Goal: Task Accomplishment & Management: Manage account settings

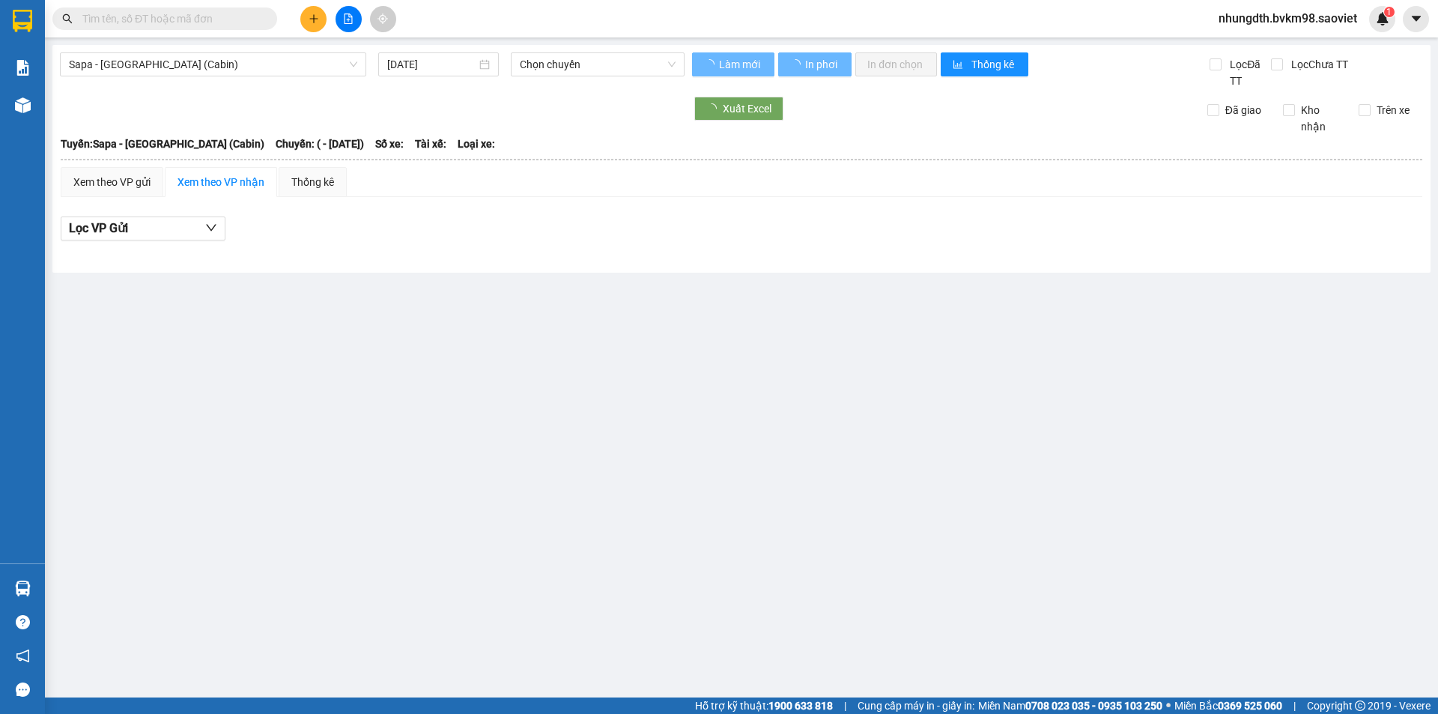
type input "[DATE]"
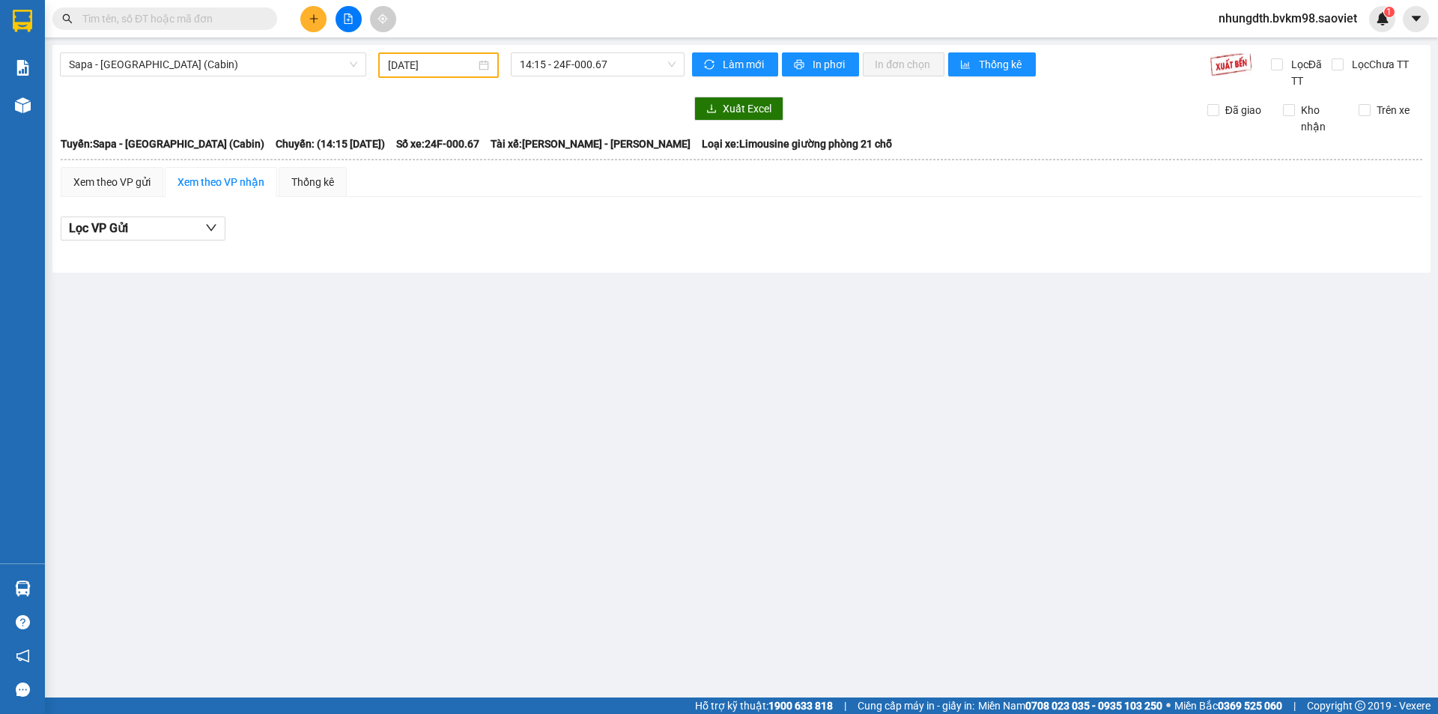
click at [201, 20] on input "text" at bounding box center [170, 18] width 177 height 16
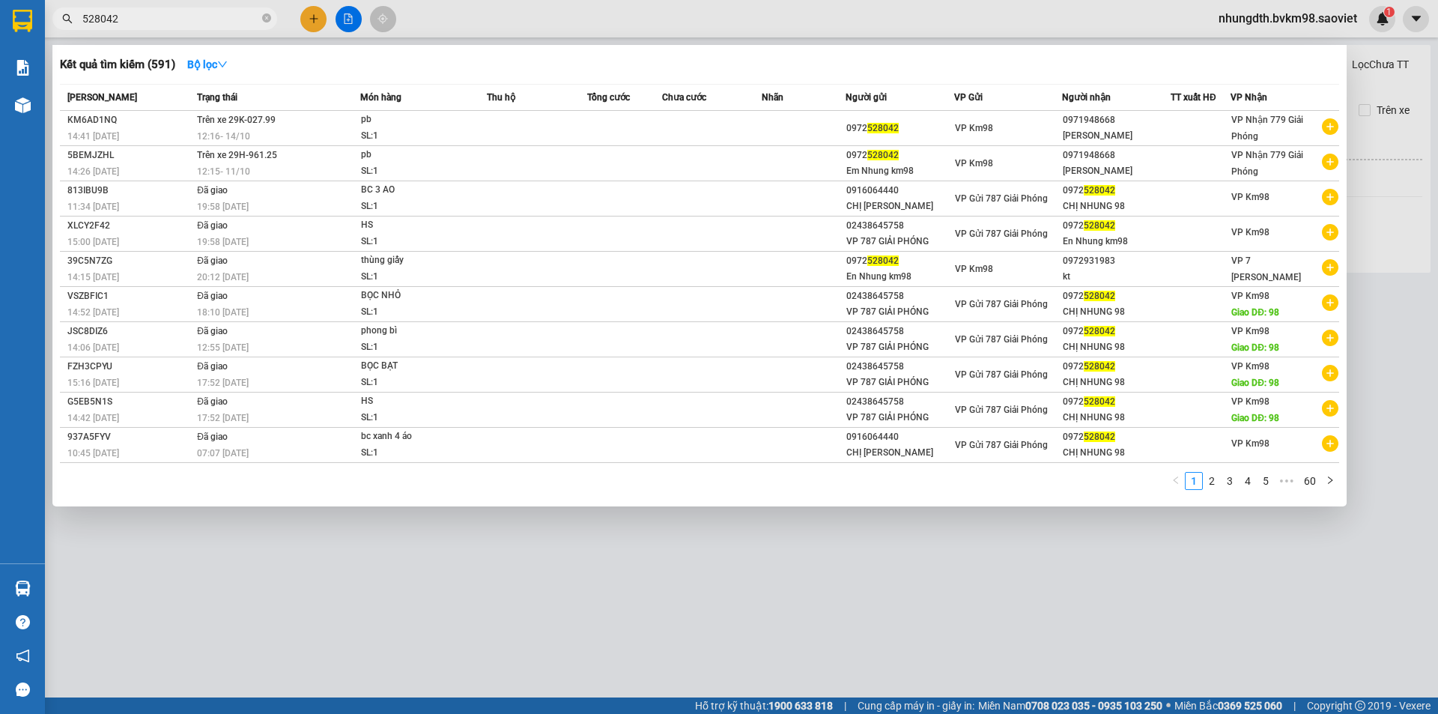
type input "528042"
click at [667, 602] on div at bounding box center [719, 357] width 1438 height 714
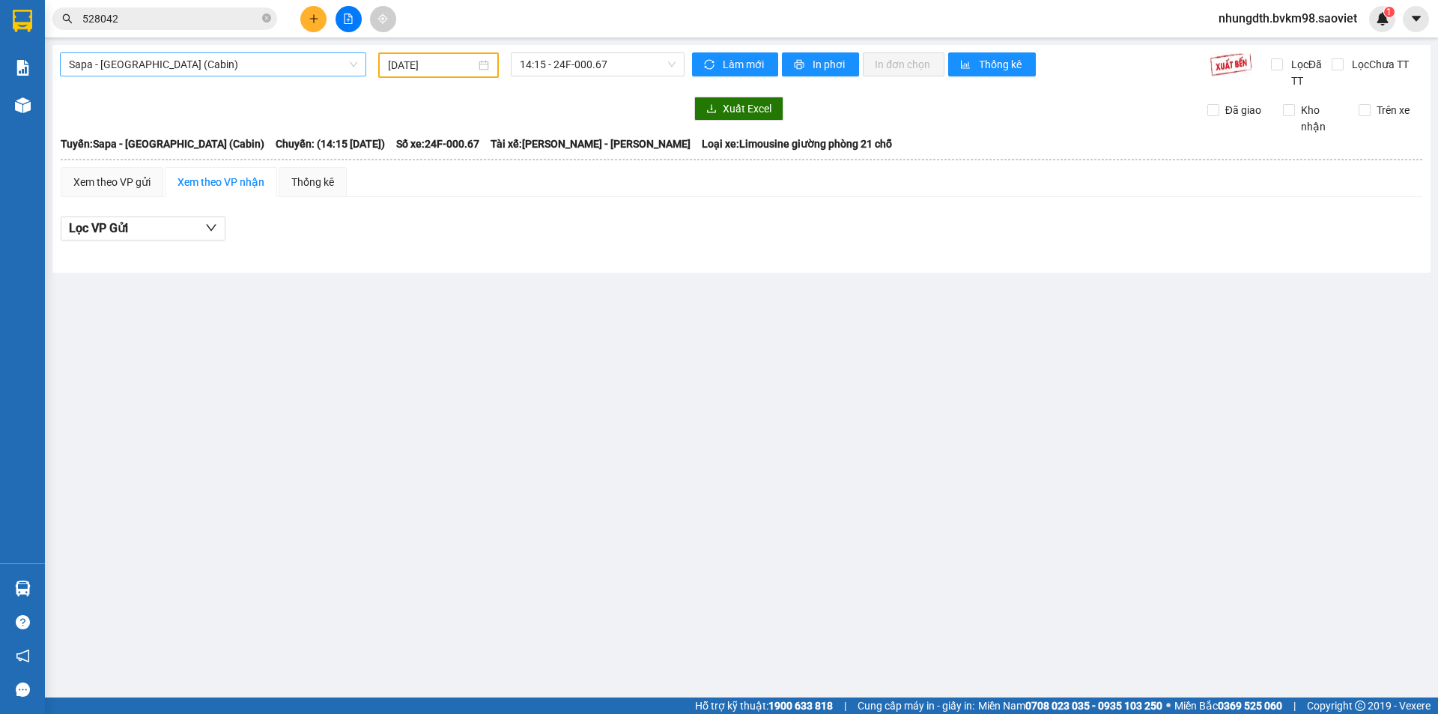
click at [297, 70] on span "Sapa - Hà Nội (Cabin)" at bounding box center [213, 64] width 288 height 22
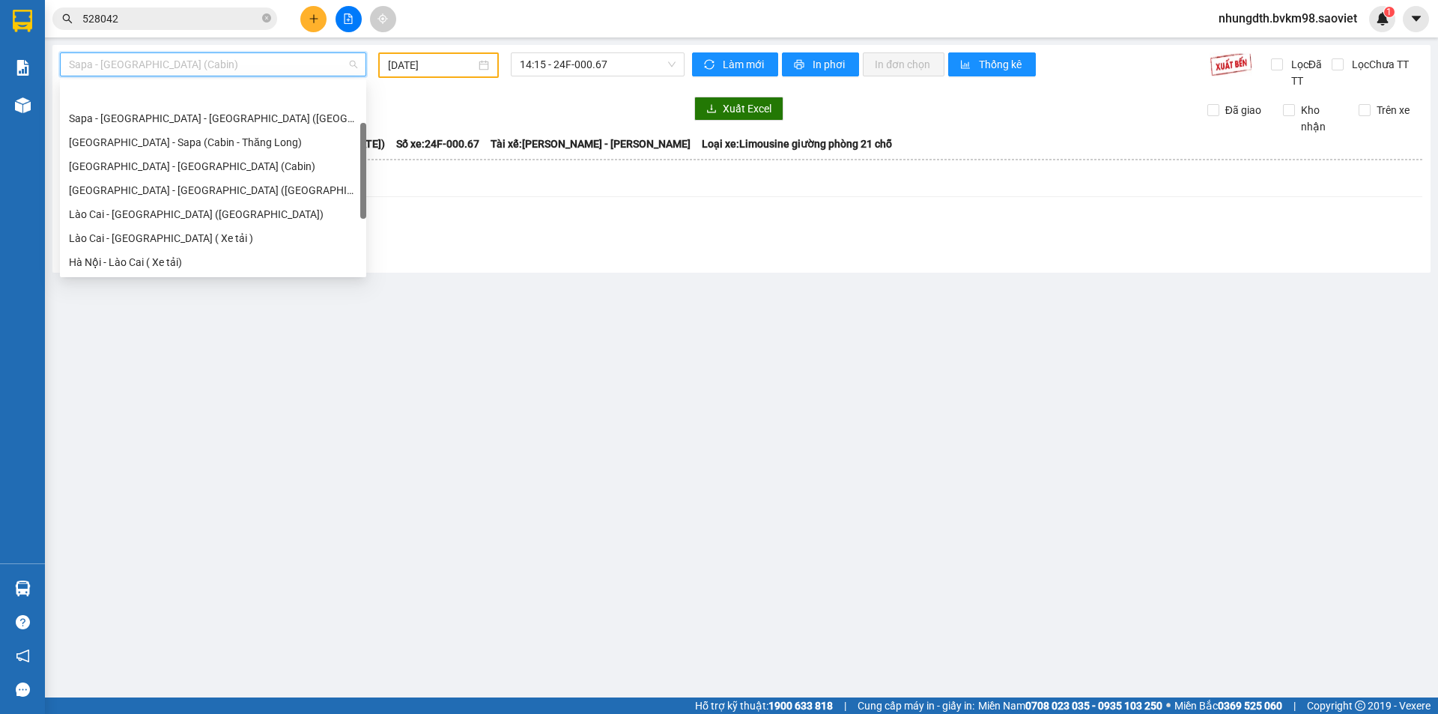
scroll to position [48, 0]
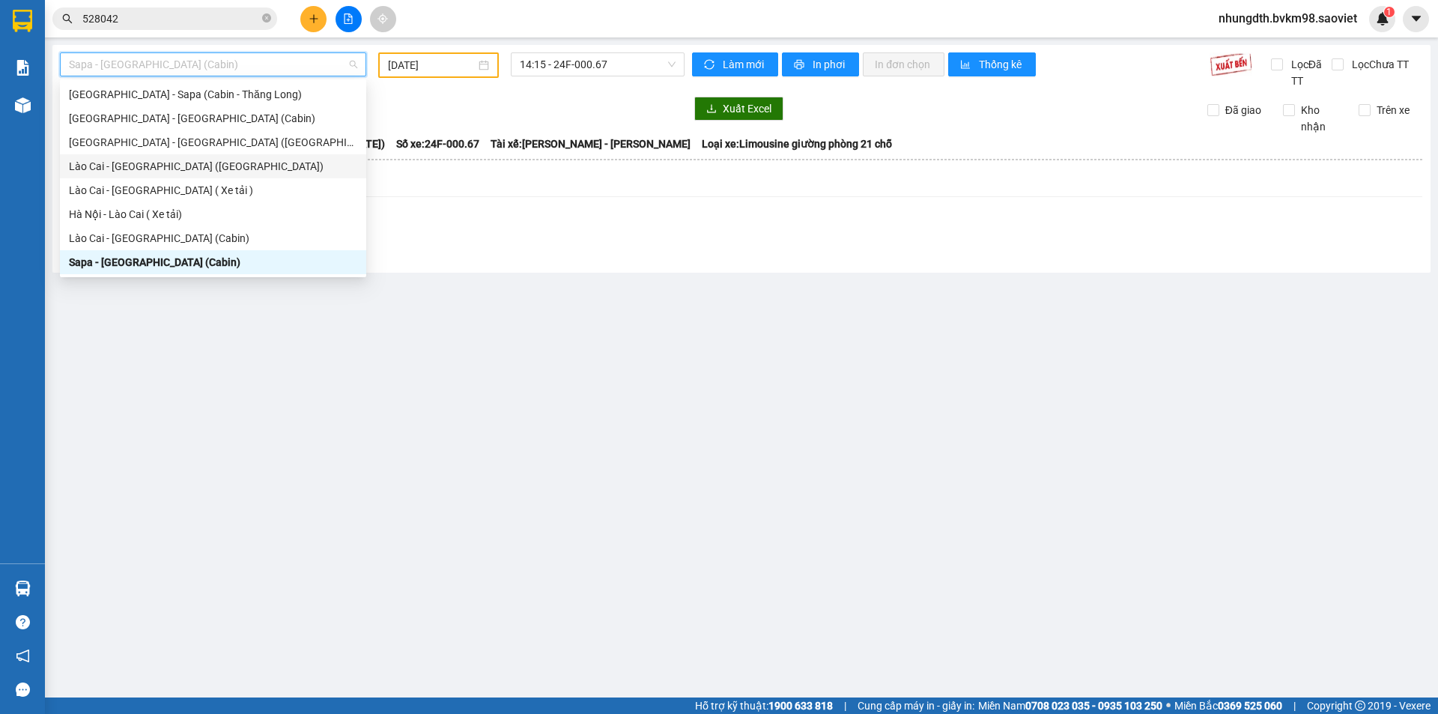
click at [186, 168] on div "Lào Cai - [GEOGRAPHIC_DATA] ([GEOGRAPHIC_DATA])" at bounding box center [213, 166] width 288 height 16
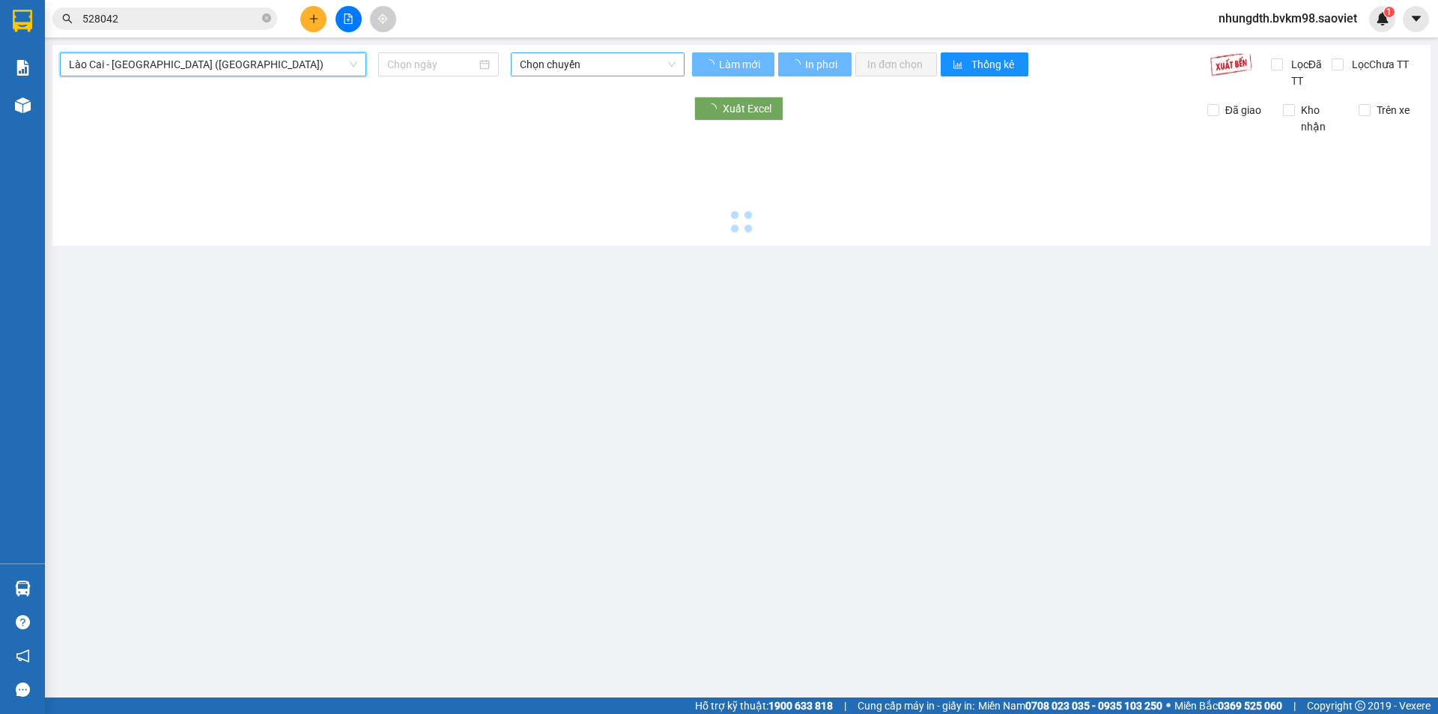
type input "[DATE]"
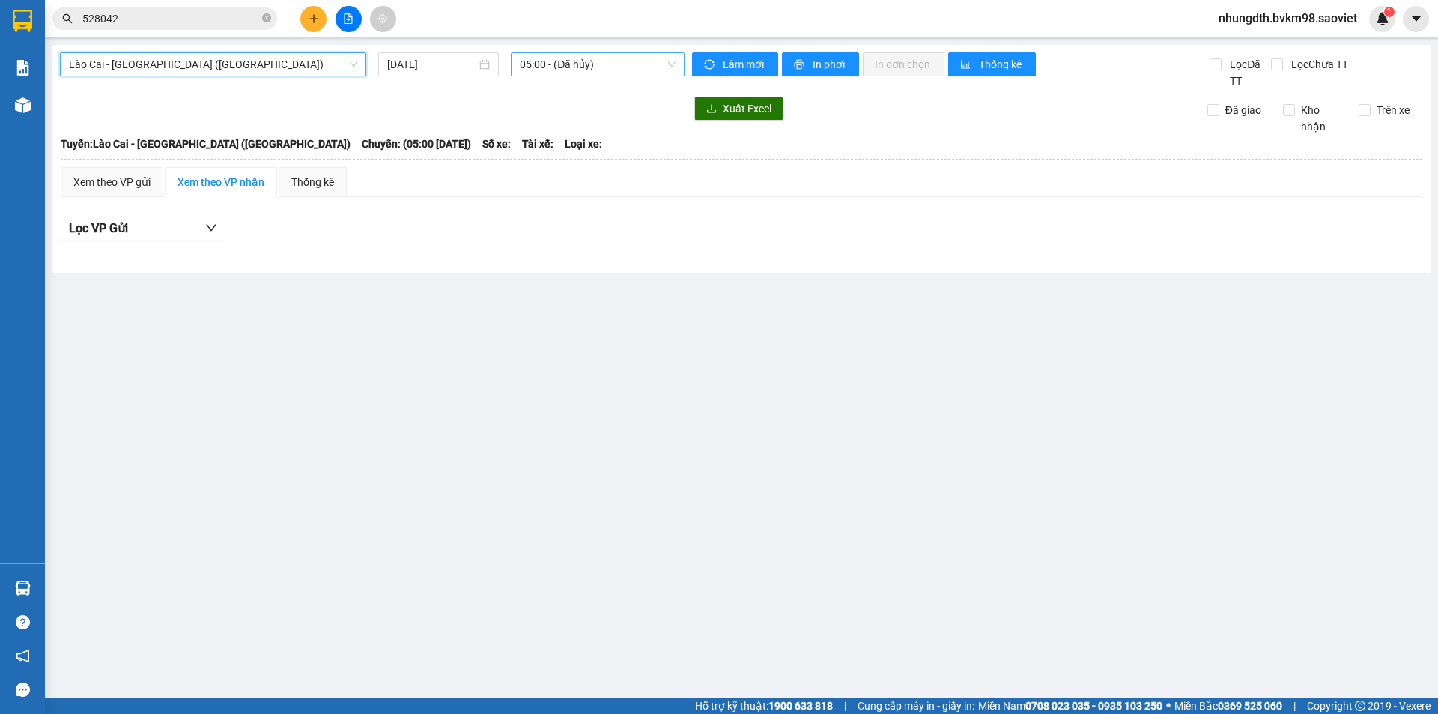
click at [607, 67] on span "05:00 - (Đã hủy)" at bounding box center [598, 64] width 156 height 22
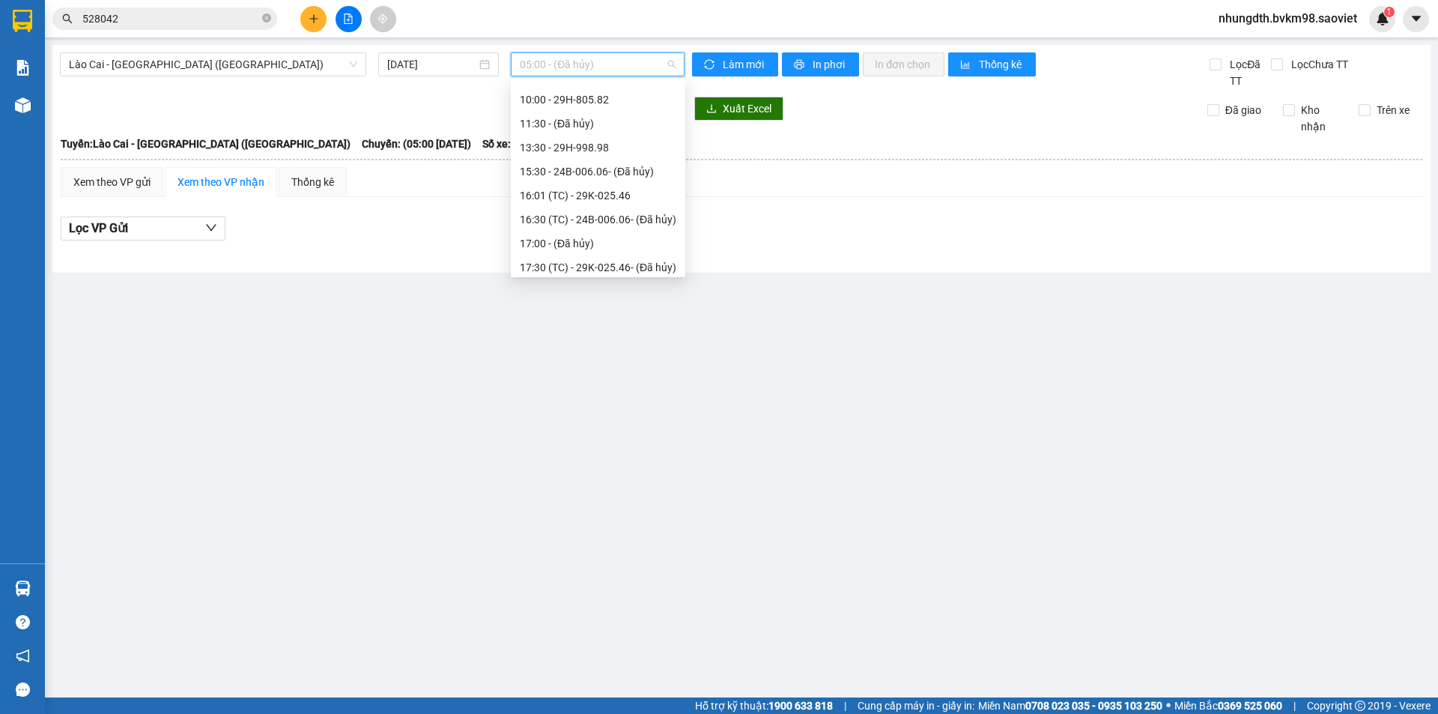
scroll to position [216, 0]
click at [601, 240] on div "18:30 - 29H-702.60" at bounding box center [598, 238] width 157 height 16
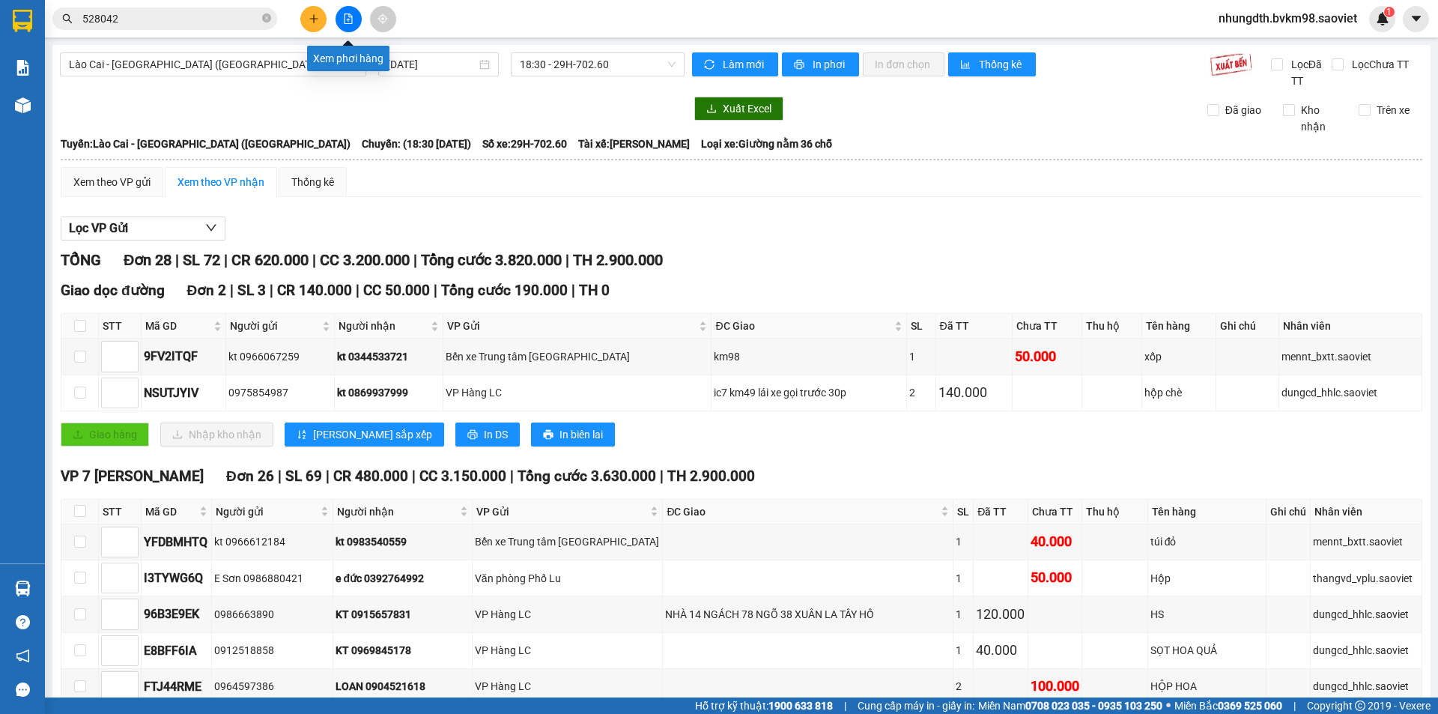
click at [350, 26] on button at bounding box center [349, 19] width 26 height 26
click at [353, 16] on button at bounding box center [349, 19] width 26 height 26
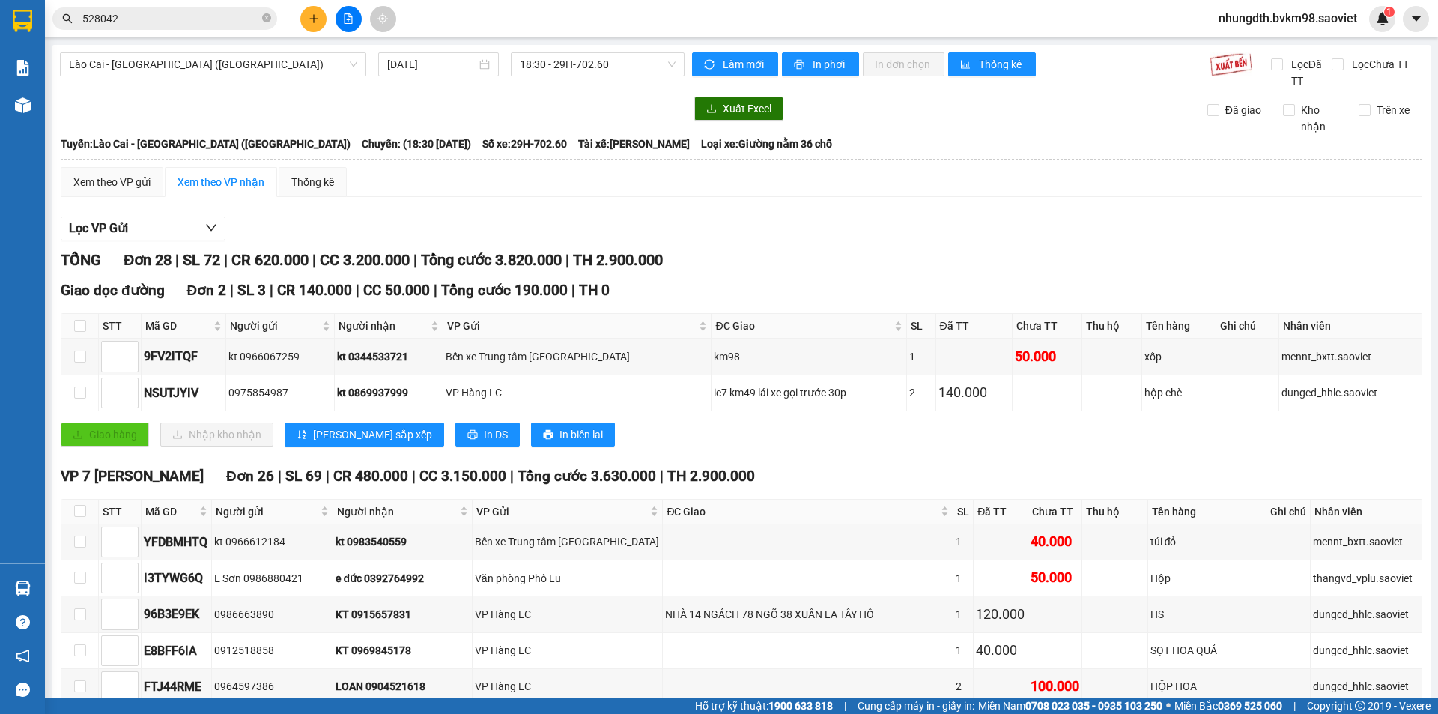
click at [353, 16] on button at bounding box center [349, 19] width 26 height 26
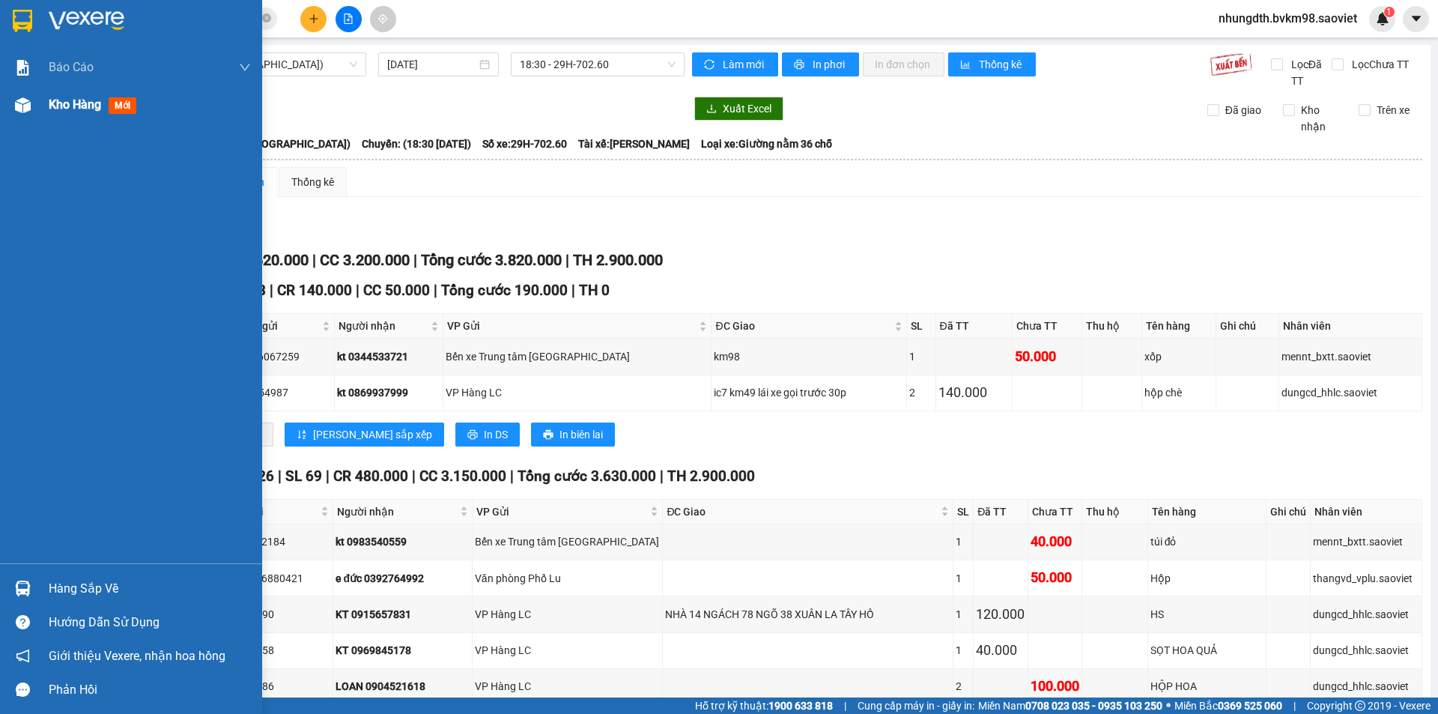
click at [31, 118] on div "Kho hàng mới" at bounding box center [131, 104] width 262 height 37
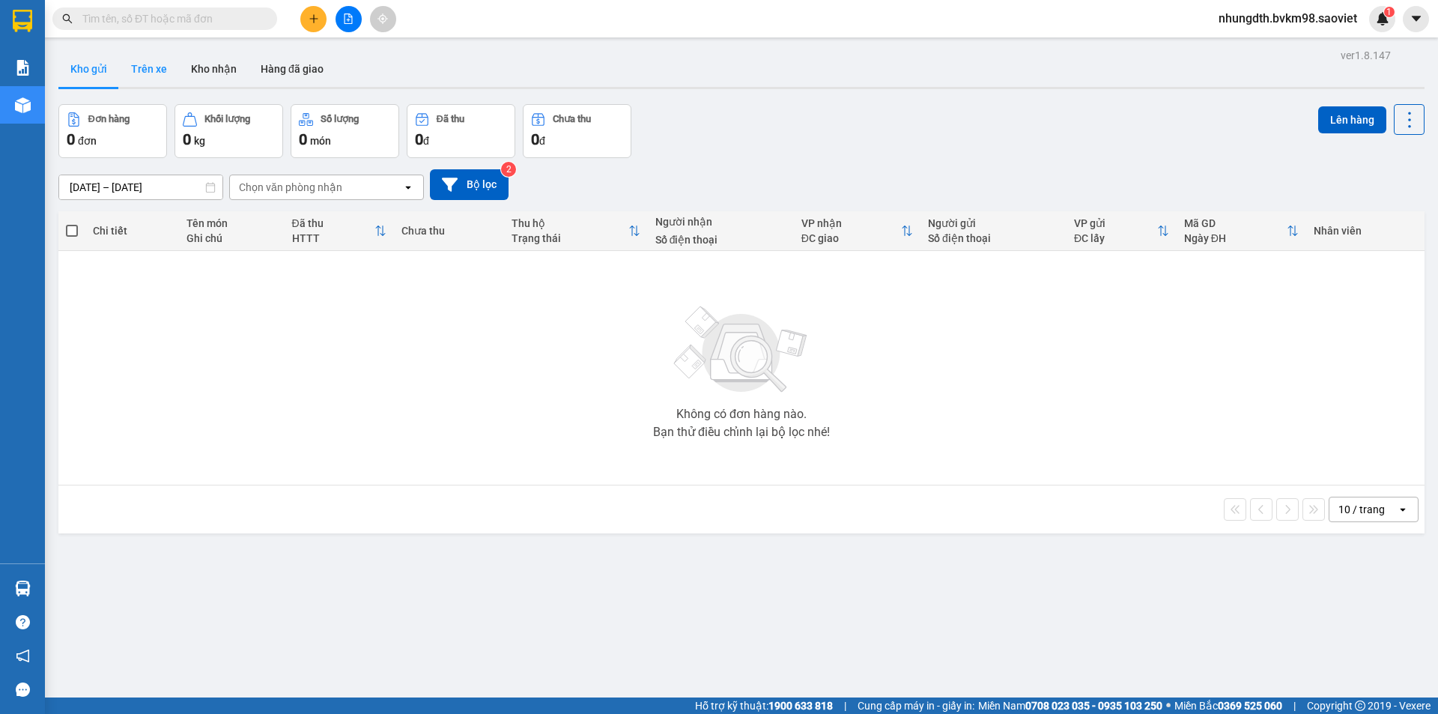
click at [148, 63] on button "Trên xe" at bounding box center [149, 69] width 60 height 36
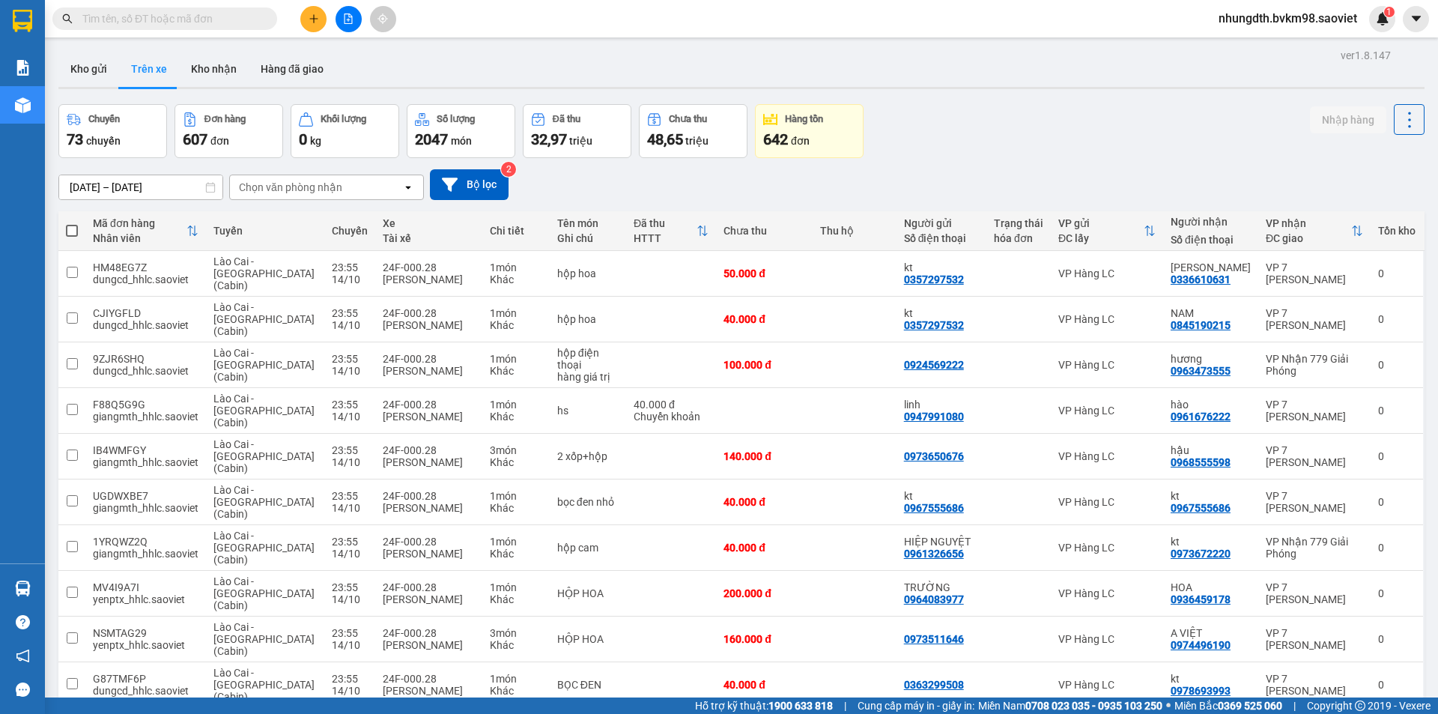
click at [337, 194] on div "Chọn văn phòng nhận" at bounding box center [290, 187] width 103 height 15
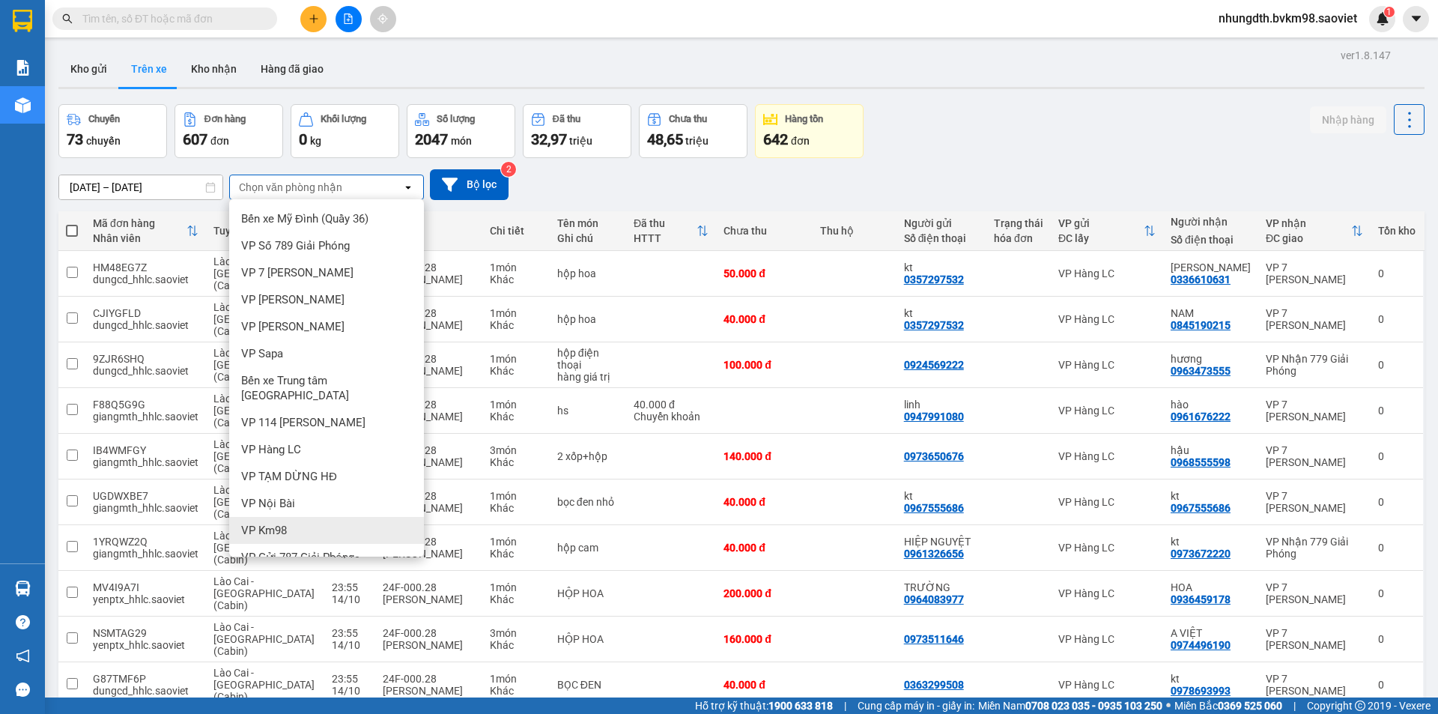
click at [308, 517] on div "VP Km98" at bounding box center [326, 530] width 195 height 27
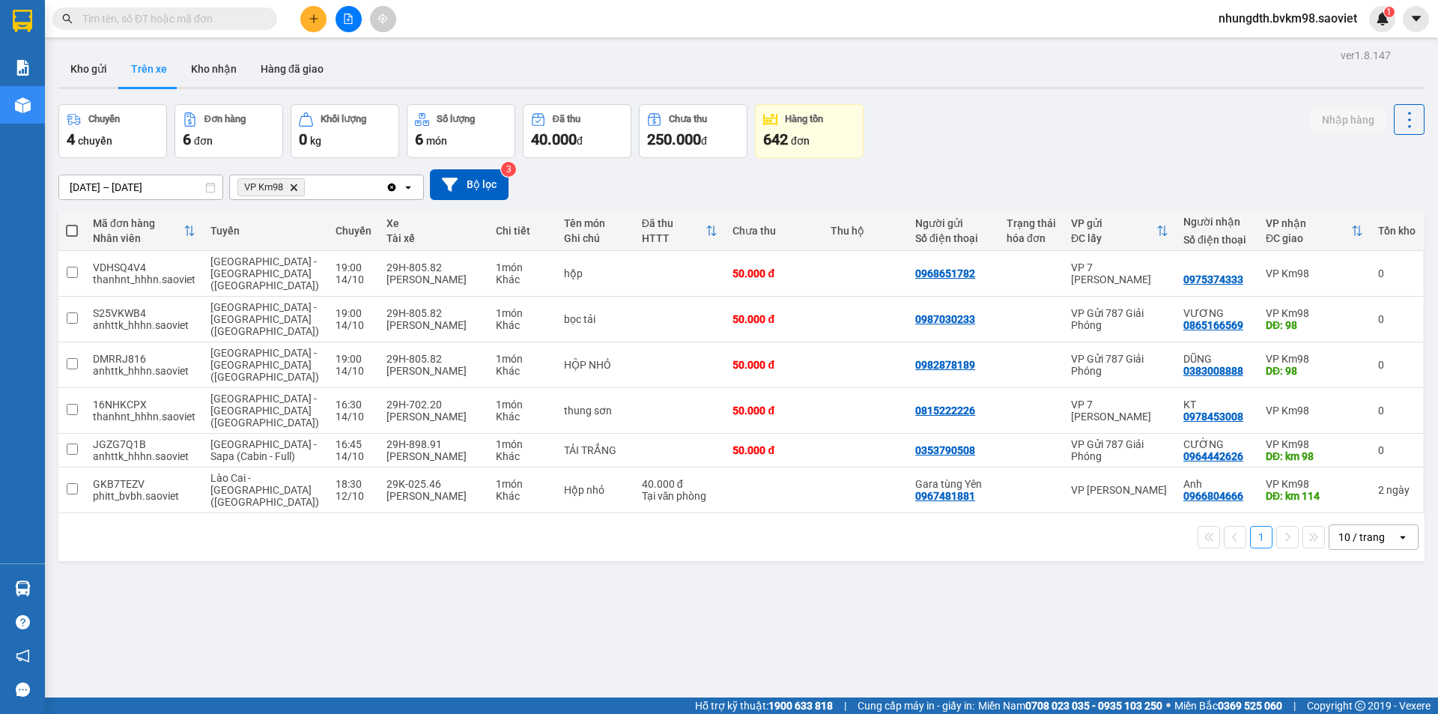
click at [203, 16] on input "text" at bounding box center [170, 18] width 177 height 16
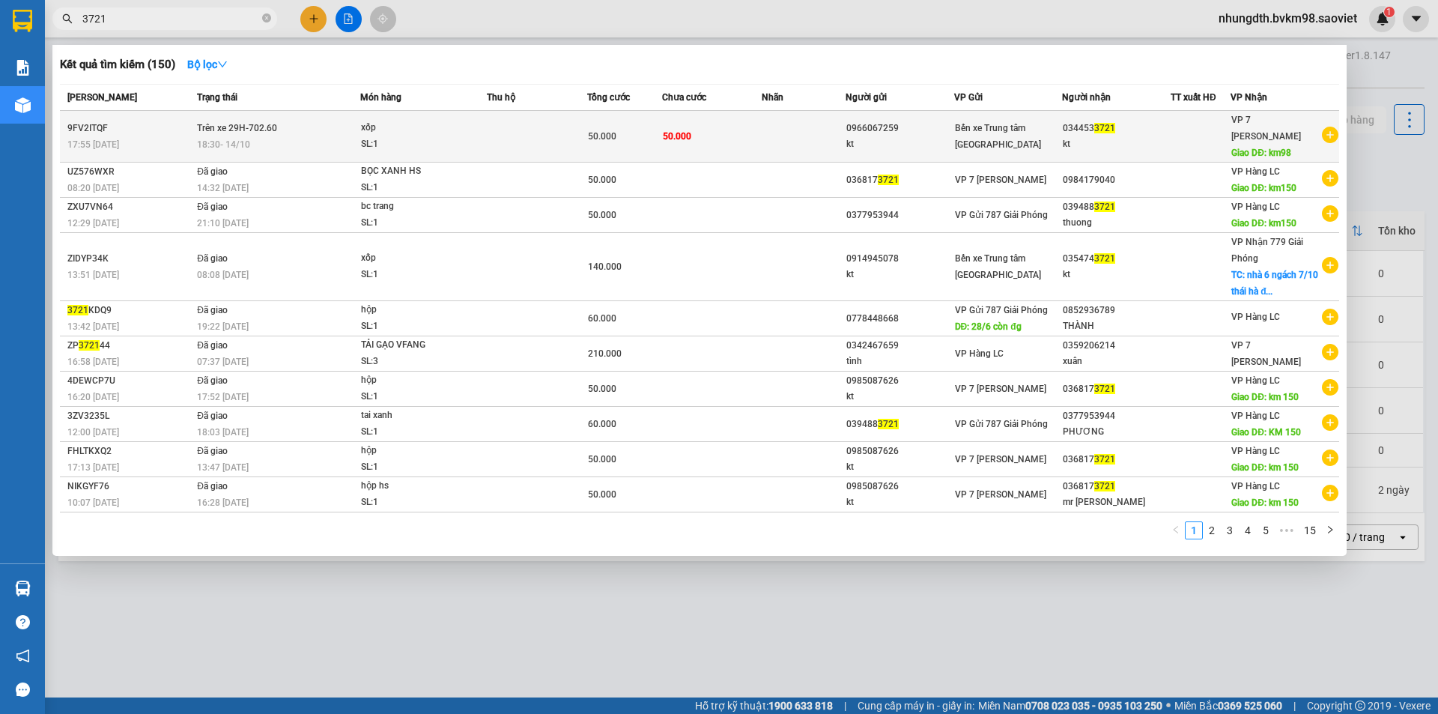
type input "3721"
click at [324, 125] on td "Trên xe 29H-702.60 18:30 [DATE]" at bounding box center [276, 137] width 167 height 52
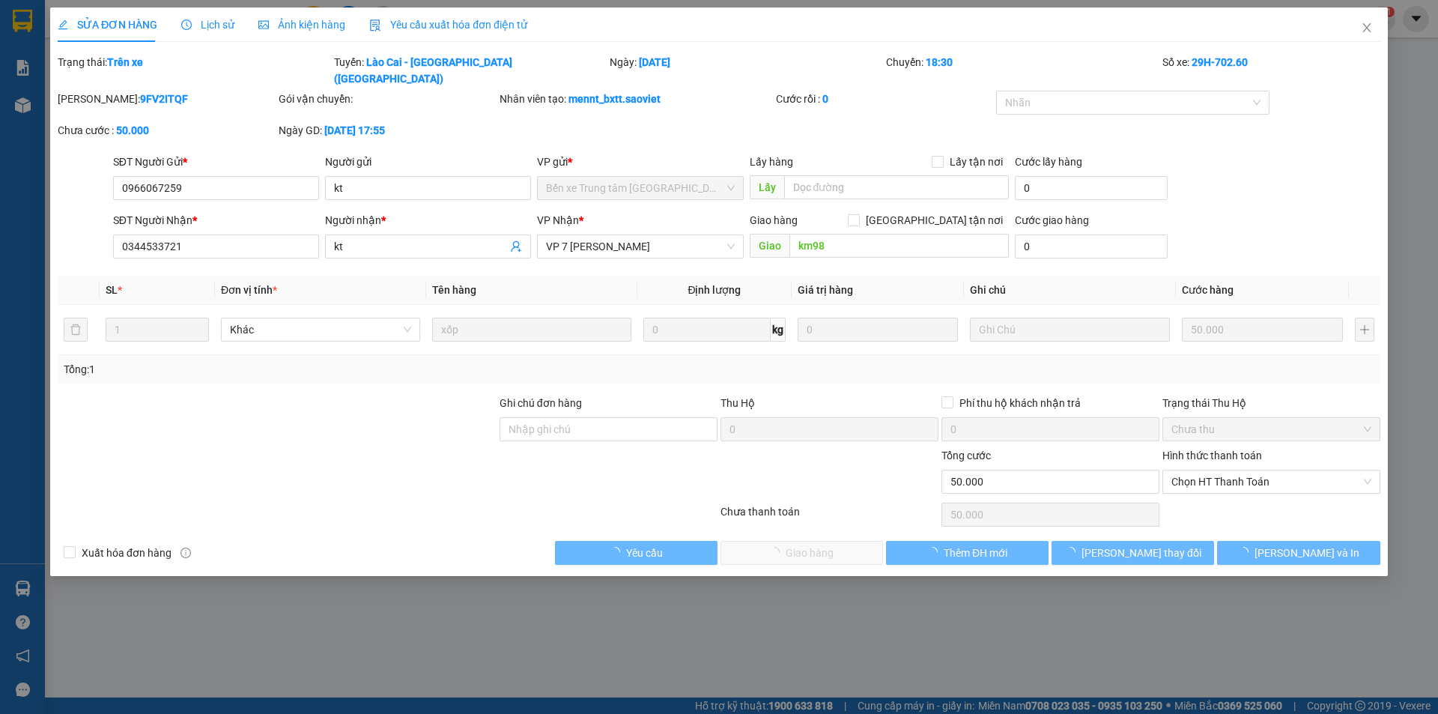
type input "0966067259"
type input "kt"
type input "0344533721"
type input "kt"
type input "km98"
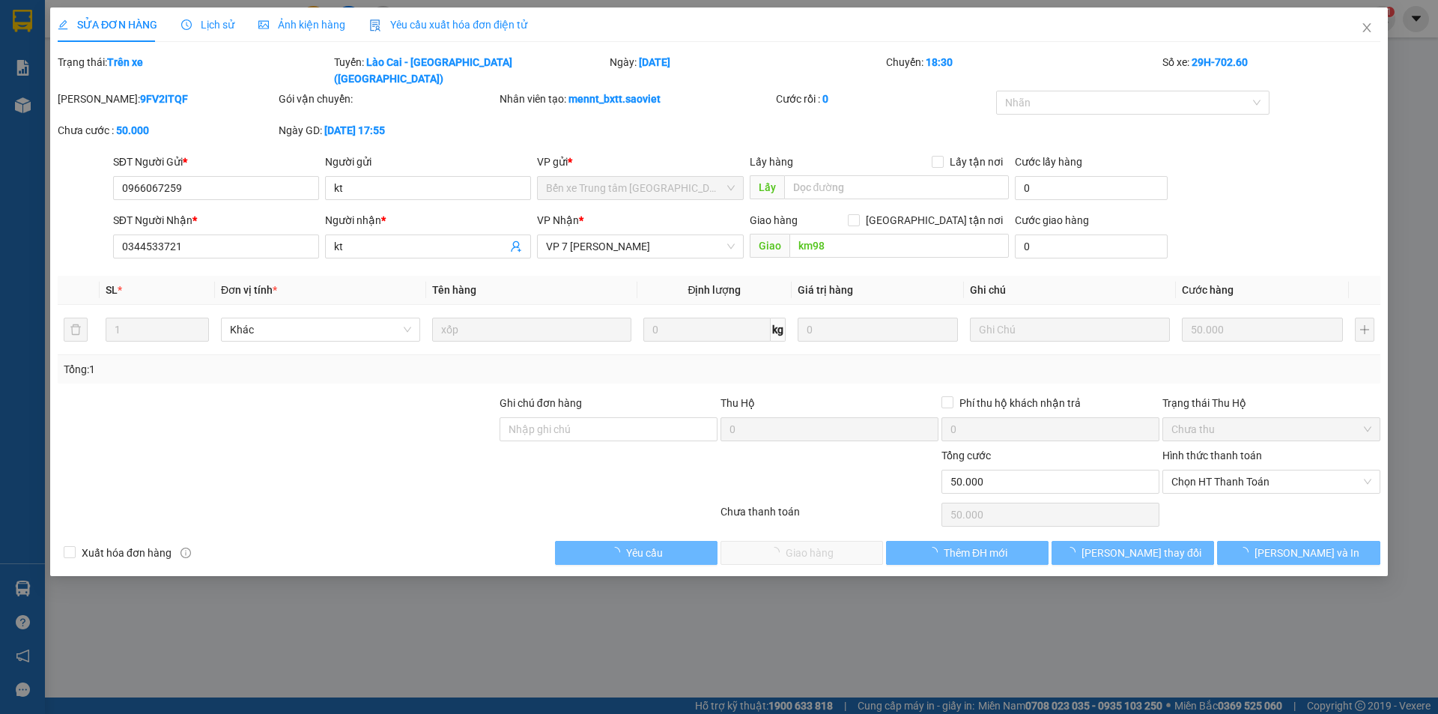
type input "0"
type input "50.000"
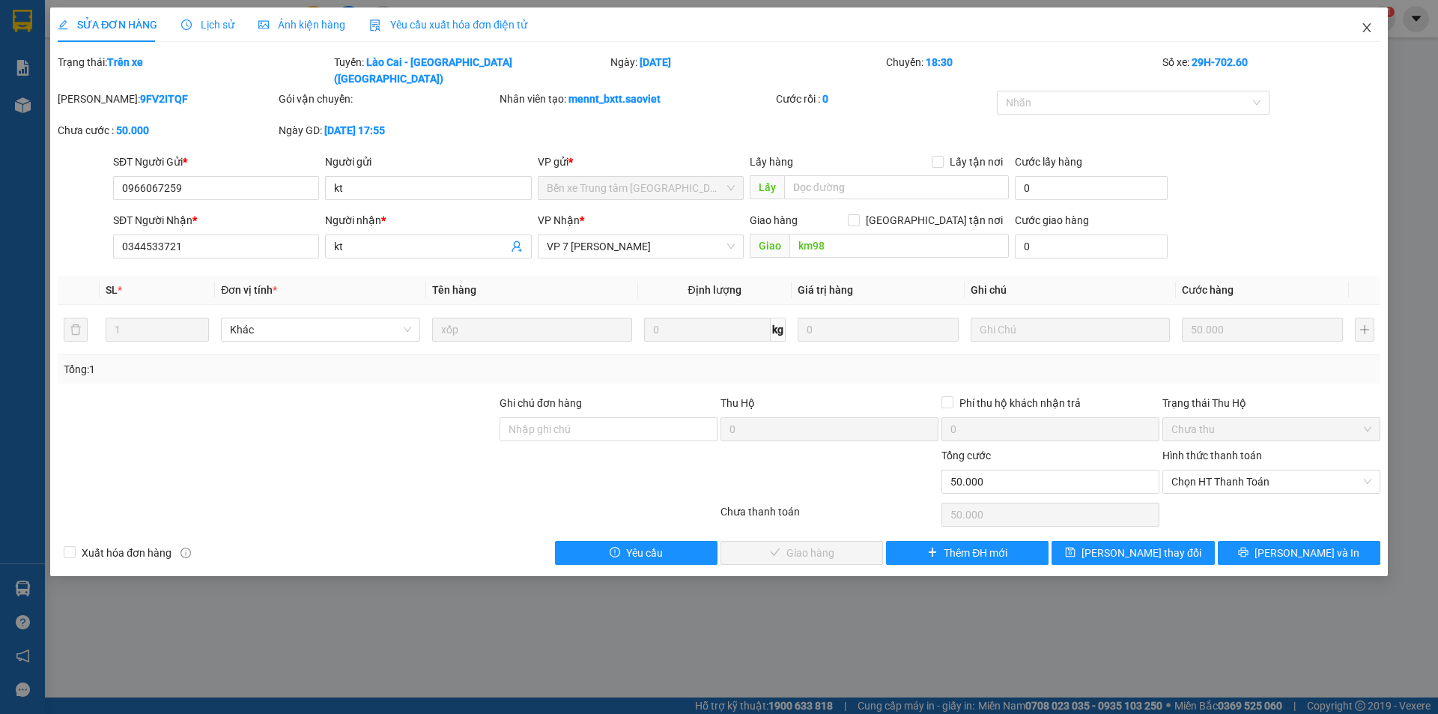
click at [1365, 28] on icon "close" at bounding box center [1367, 28] width 12 height 12
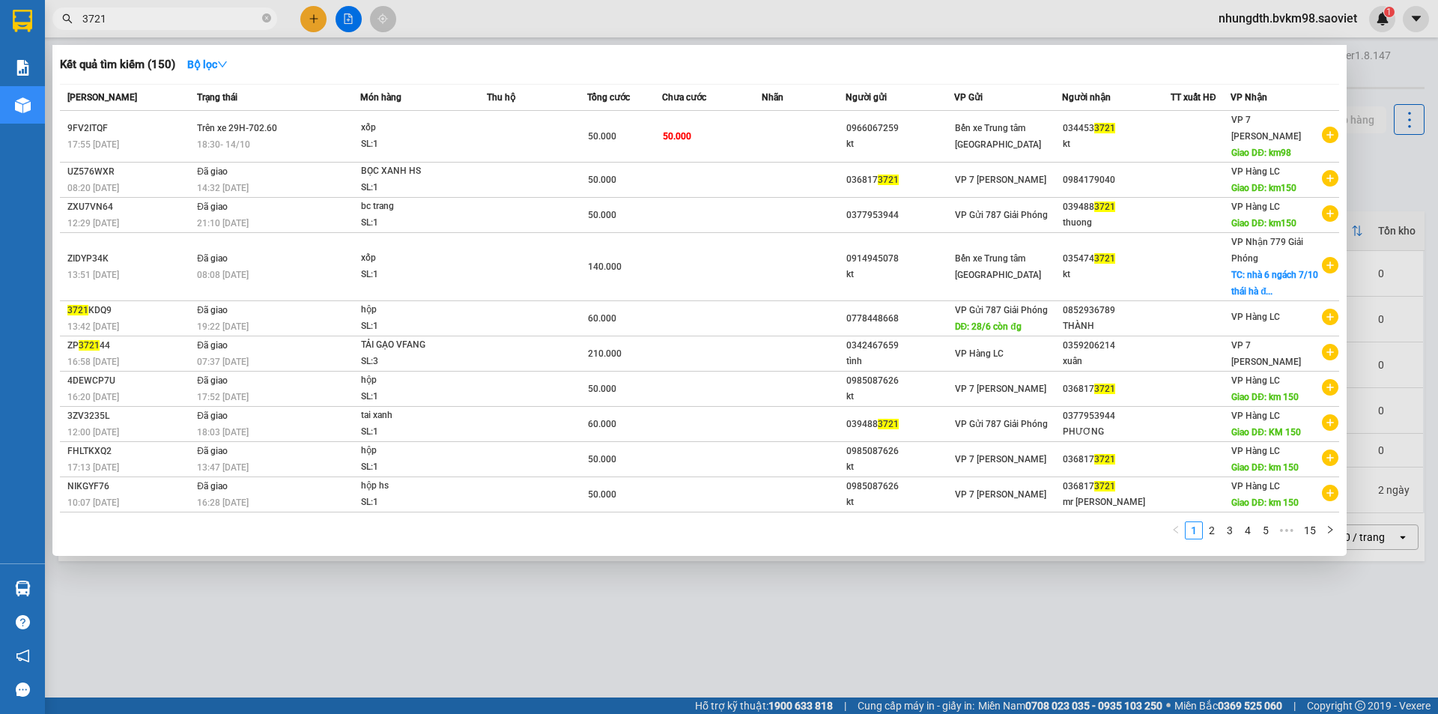
click at [157, 16] on input "3721" at bounding box center [170, 18] width 177 height 16
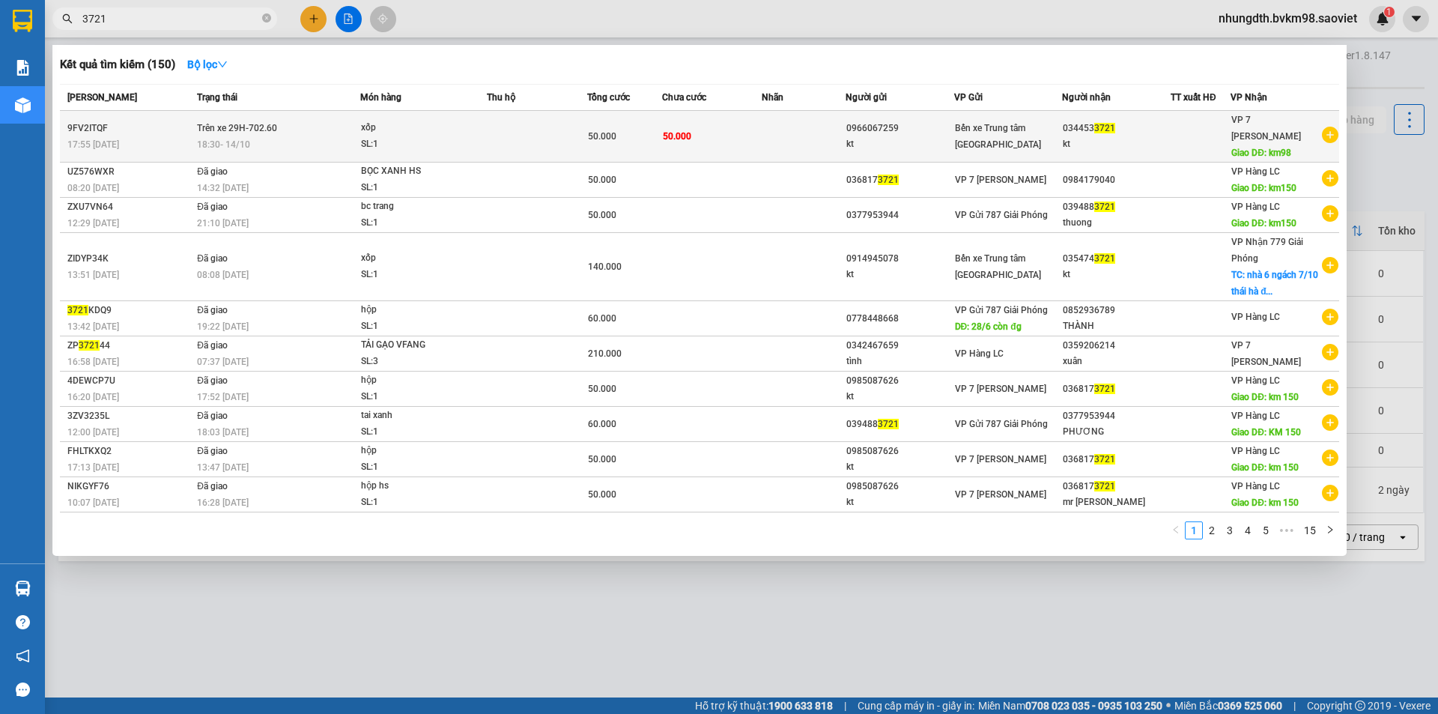
click at [1149, 124] on div "034453 3721" at bounding box center [1116, 129] width 107 height 16
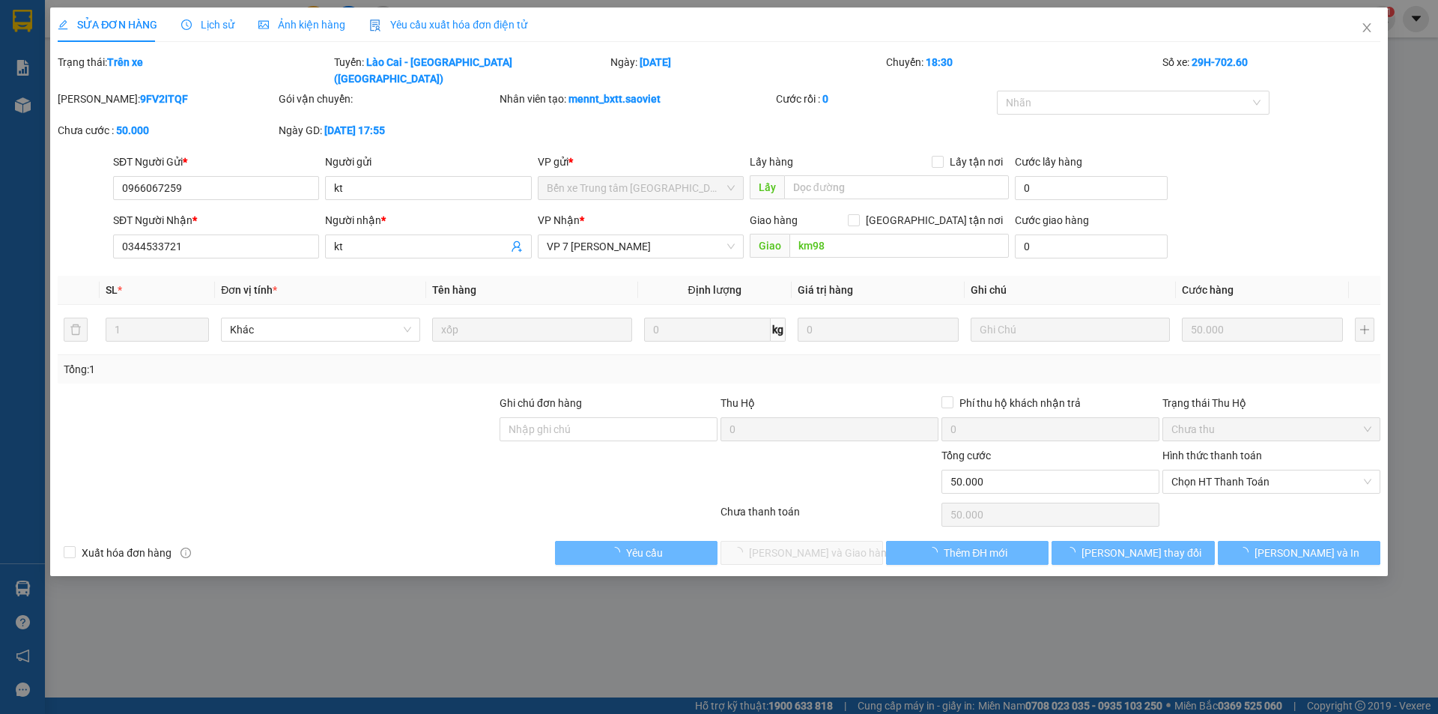
type input "0966067259"
type input "kt"
type input "0344533721"
type input "kt"
type input "km98"
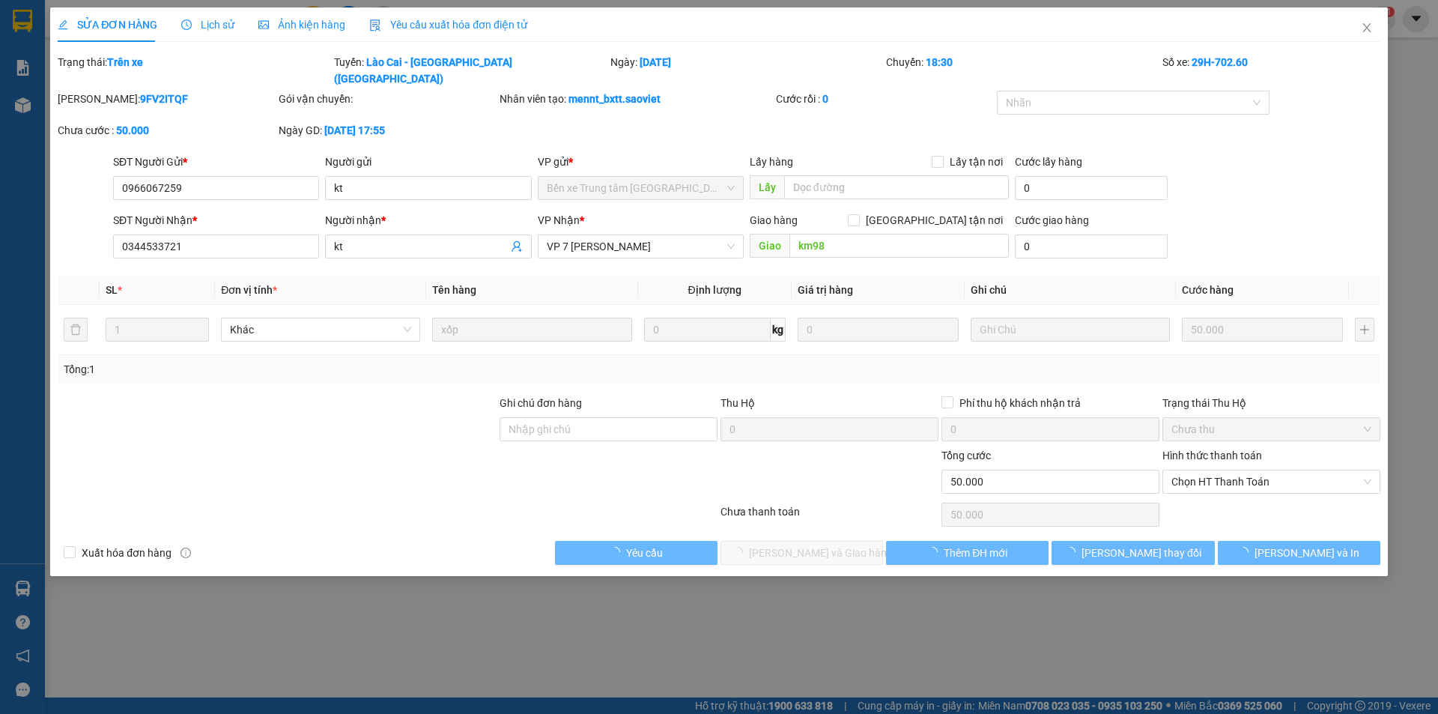
type input "0"
type input "50.000"
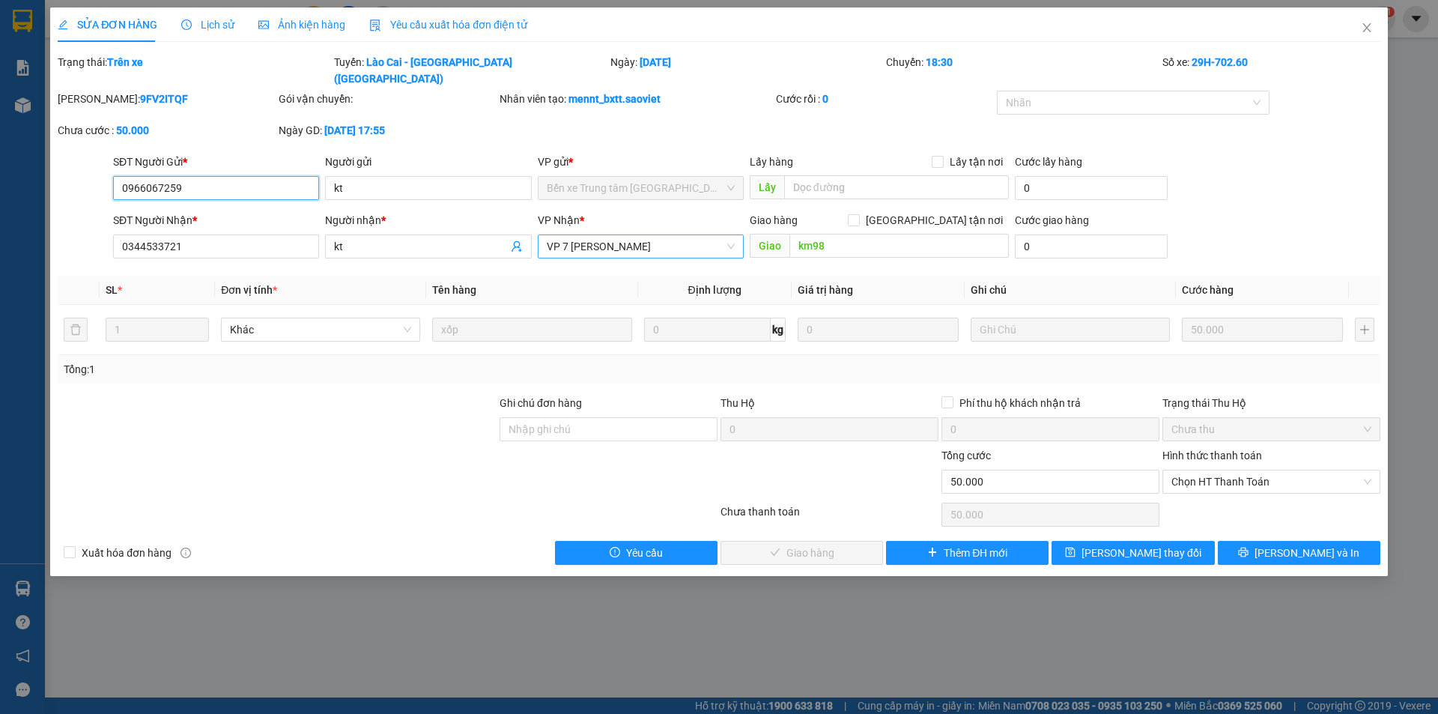
click at [598, 238] on span "VP 7 [PERSON_NAME]" at bounding box center [641, 246] width 188 height 22
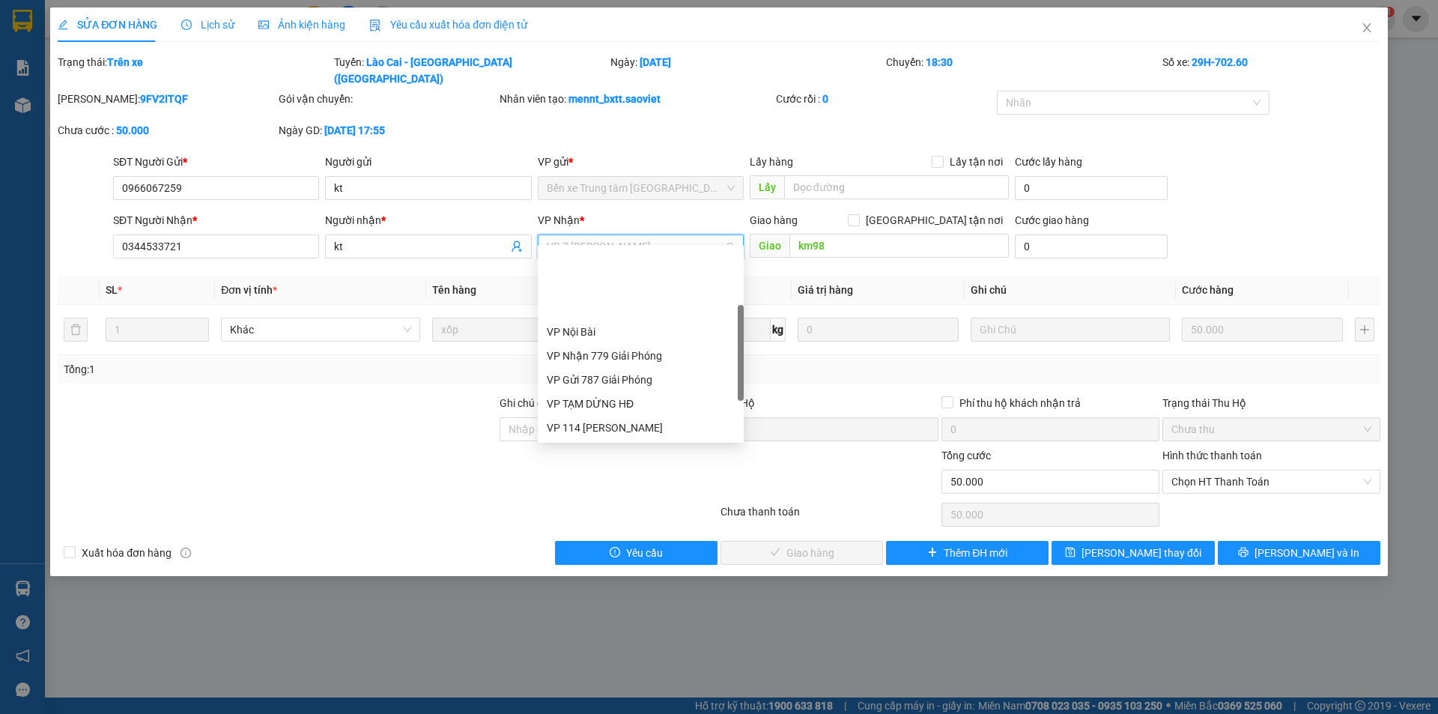
scroll to position [96, 0]
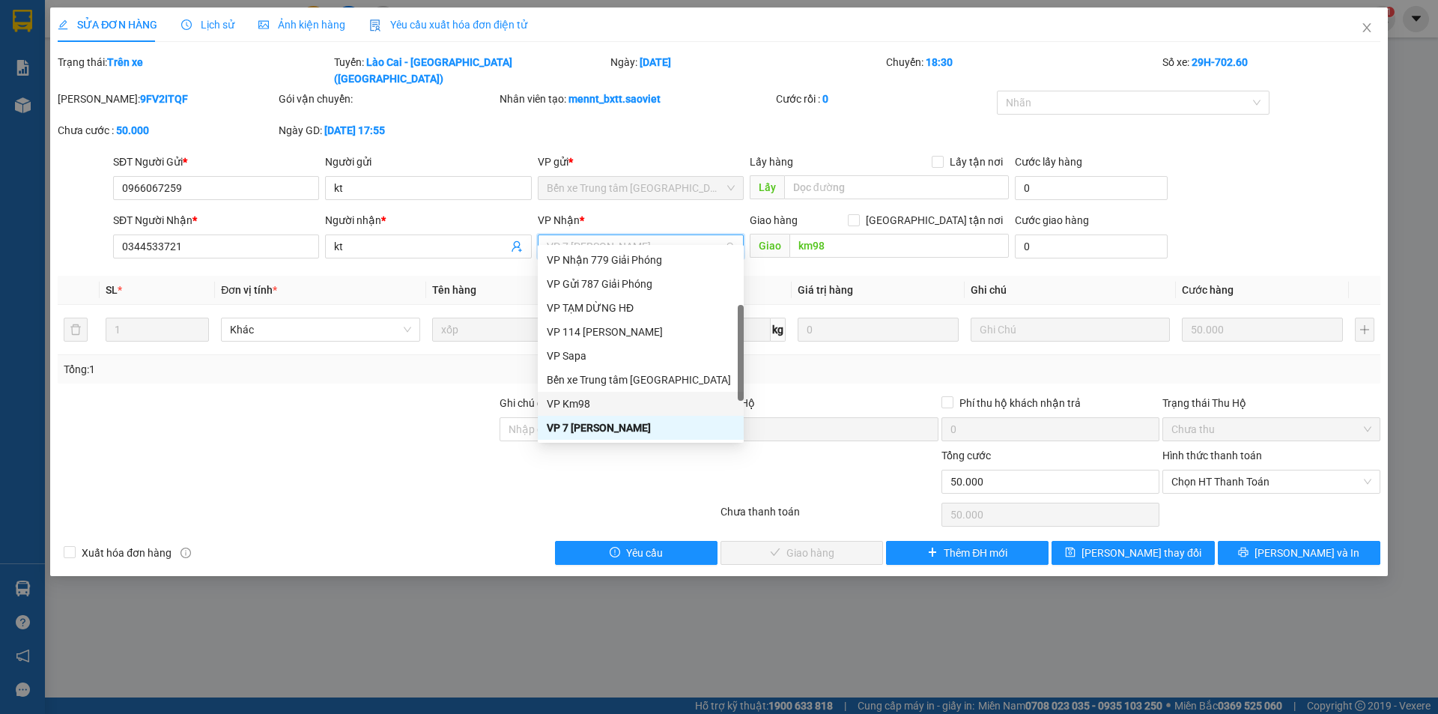
click at [585, 399] on div "VP Km98" at bounding box center [641, 403] width 188 height 16
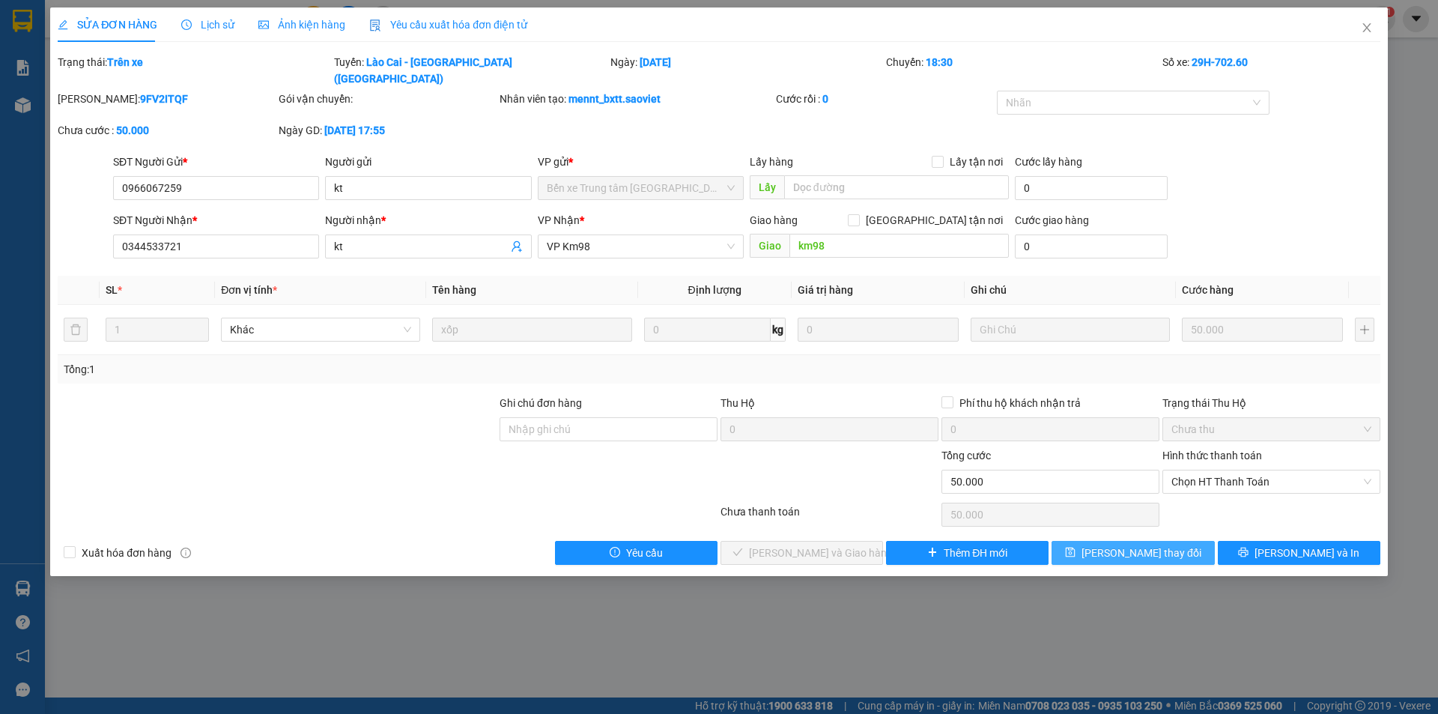
click at [1143, 544] on span "[PERSON_NAME] thay đổi" at bounding box center [1141, 552] width 120 height 16
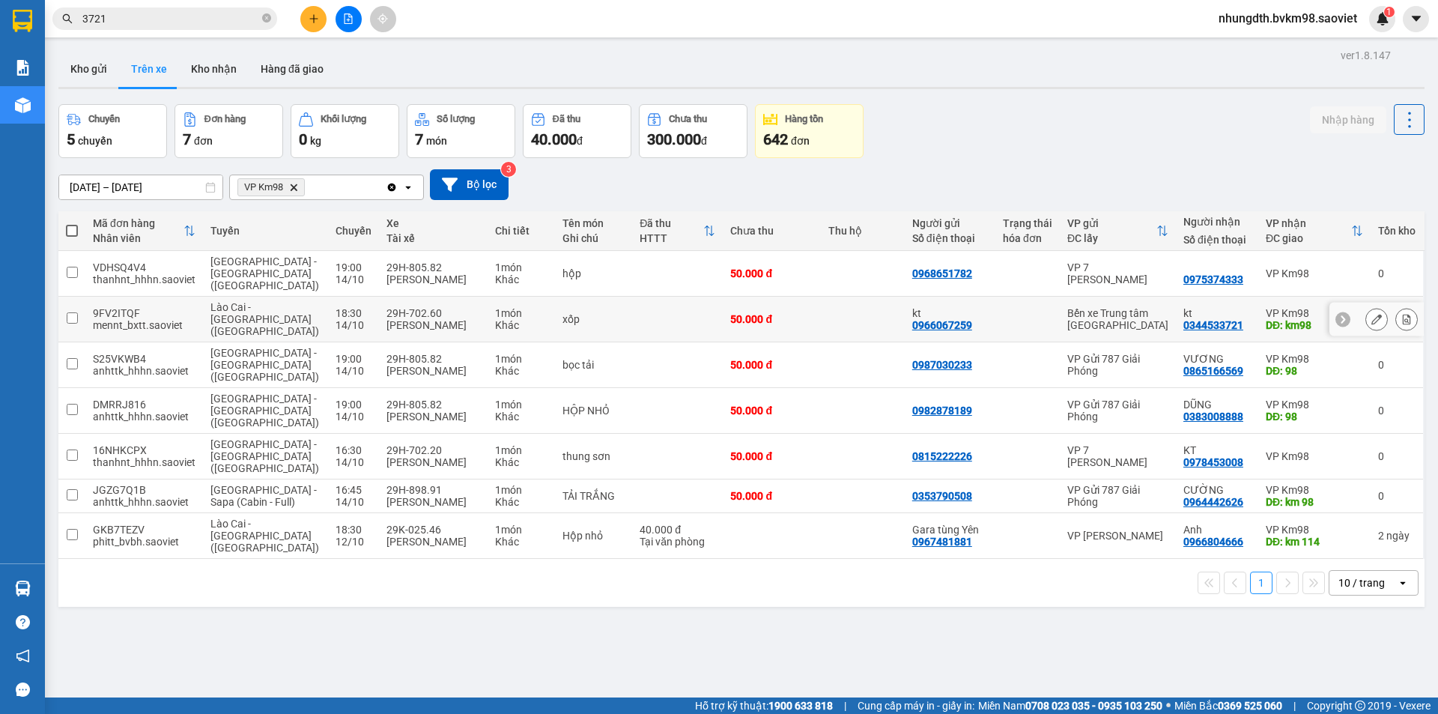
click at [396, 319] on div "[PERSON_NAME]" at bounding box center [433, 325] width 94 height 12
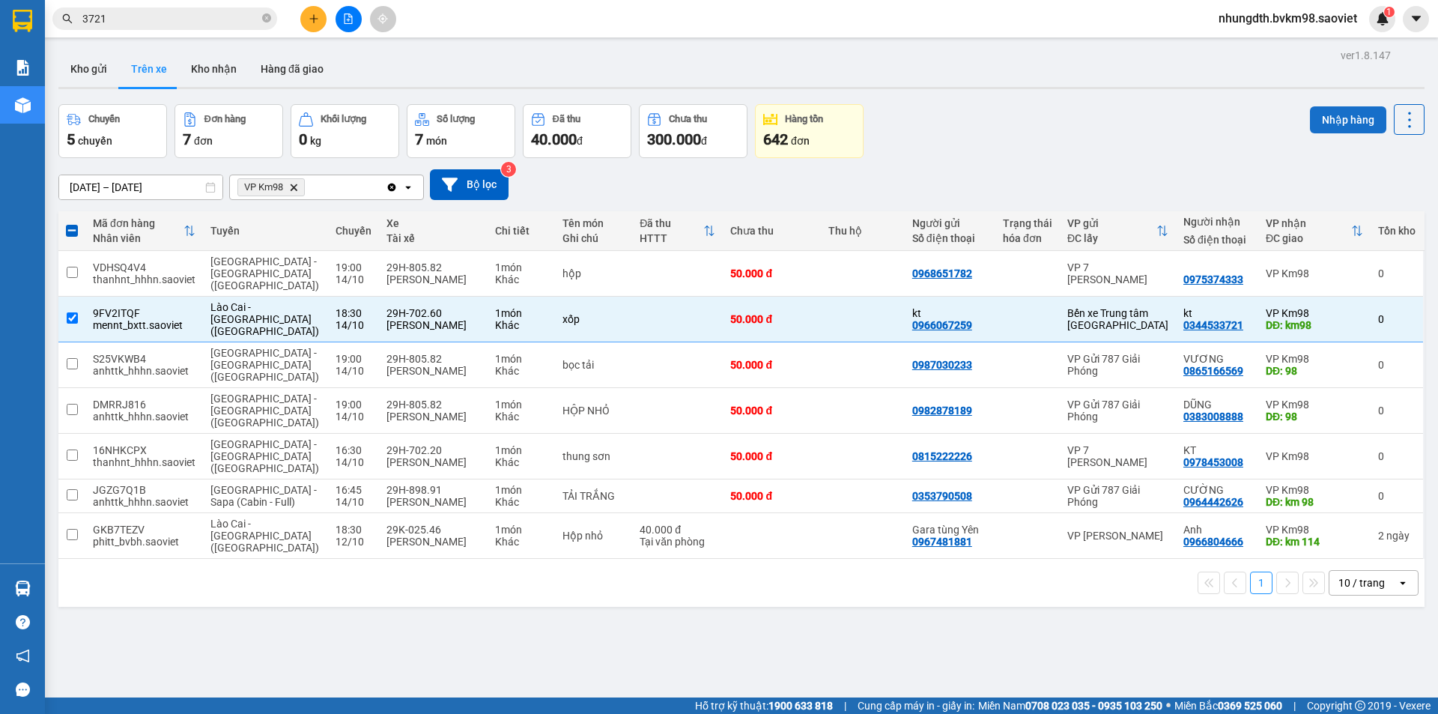
click at [1322, 115] on button "Nhập hàng" at bounding box center [1348, 119] width 76 height 27
checkbox input "false"
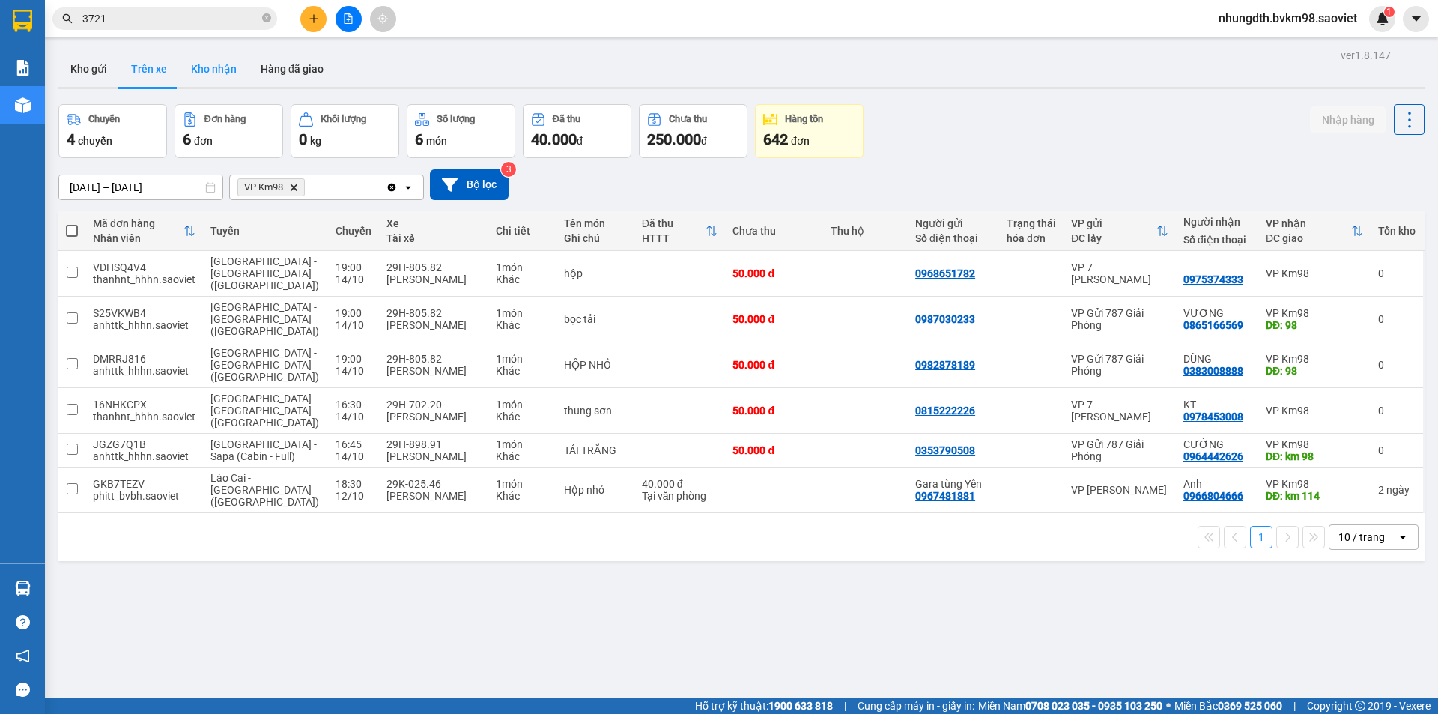
click at [232, 70] on button "Kho nhận" at bounding box center [214, 69] width 70 height 36
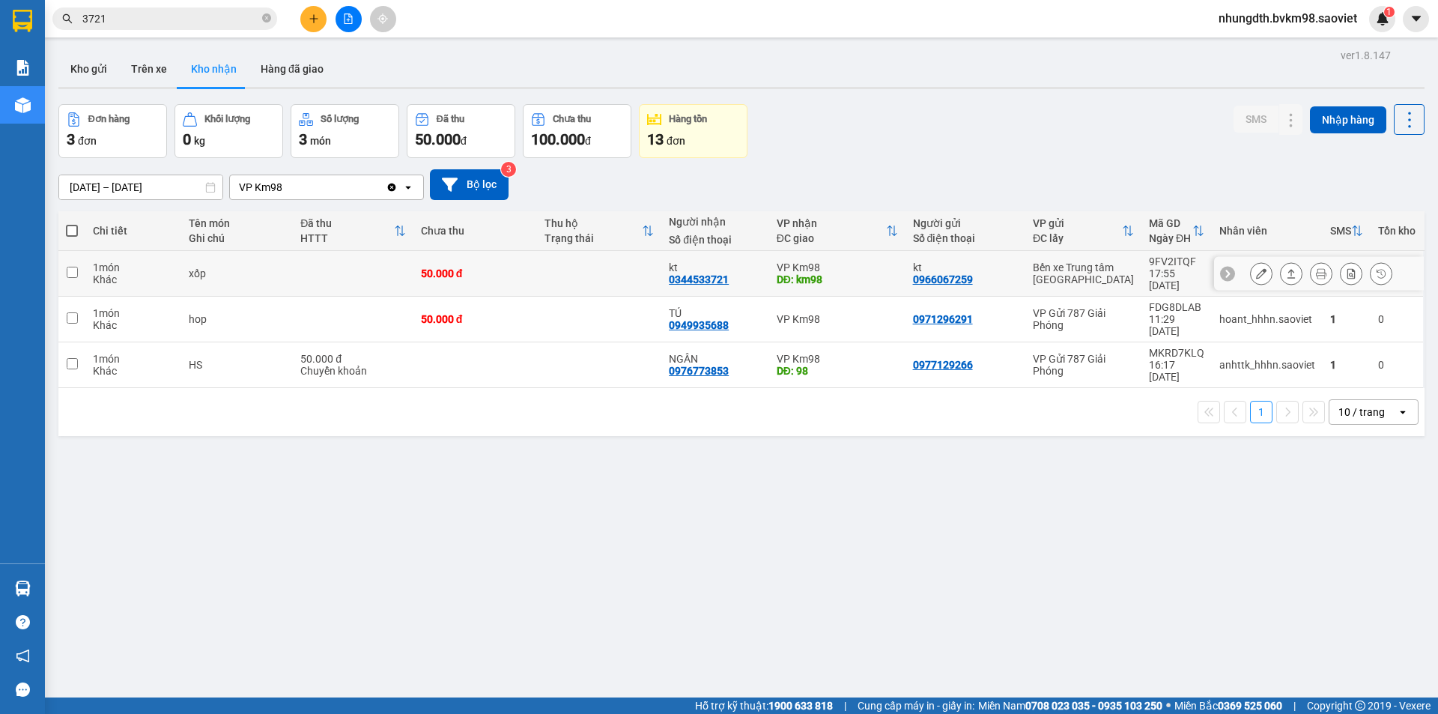
click at [293, 276] on td at bounding box center [353, 274] width 120 height 46
checkbox input "true"
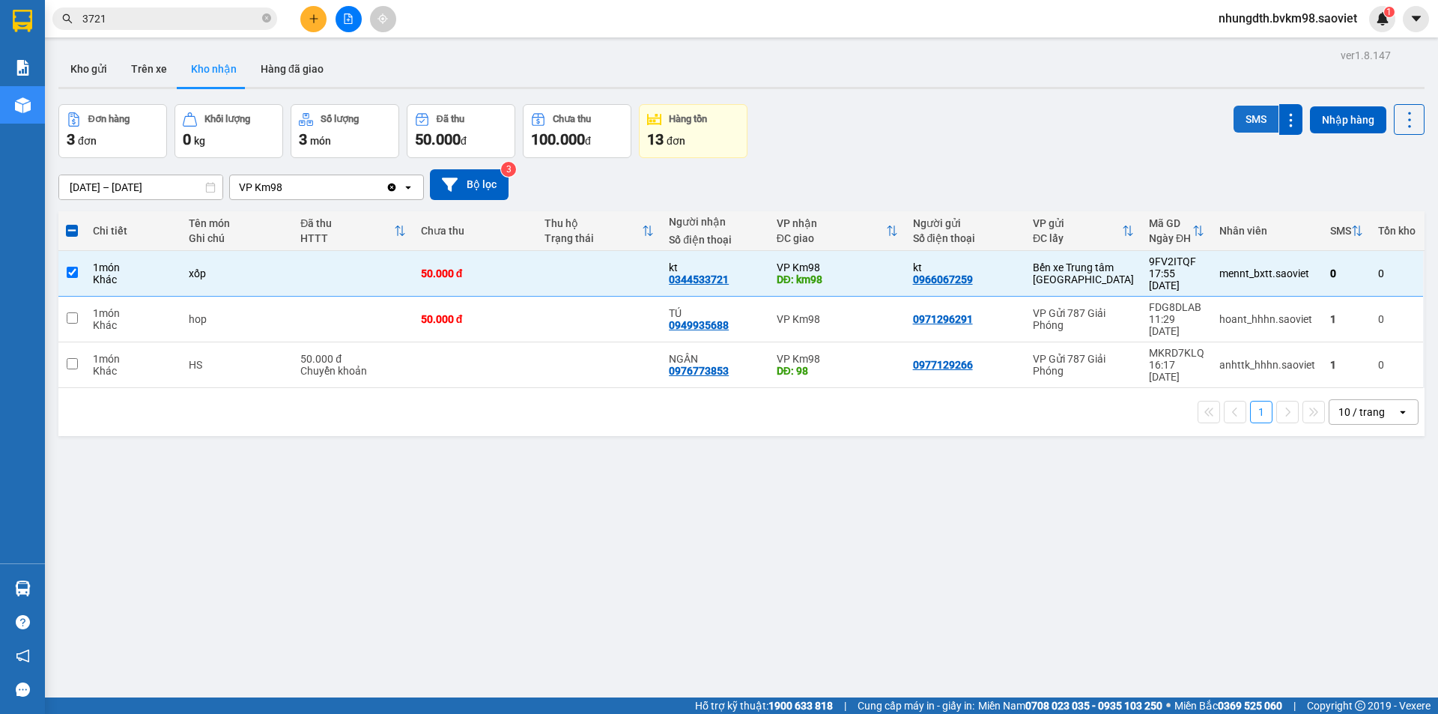
click at [1258, 127] on button "SMS" at bounding box center [1256, 119] width 45 height 27
